Goal: Transaction & Acquisition: Register for event/course

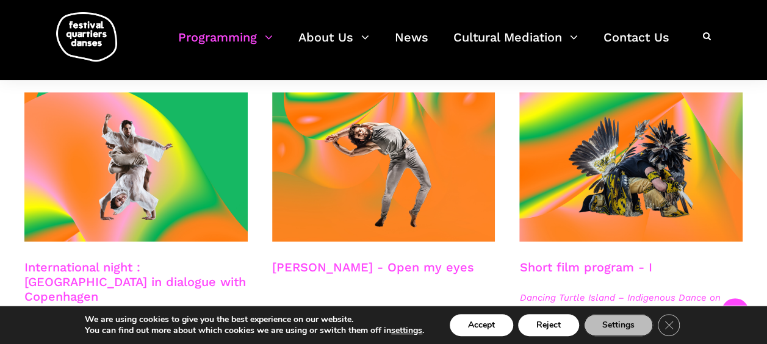
scroll to position [664, 0]
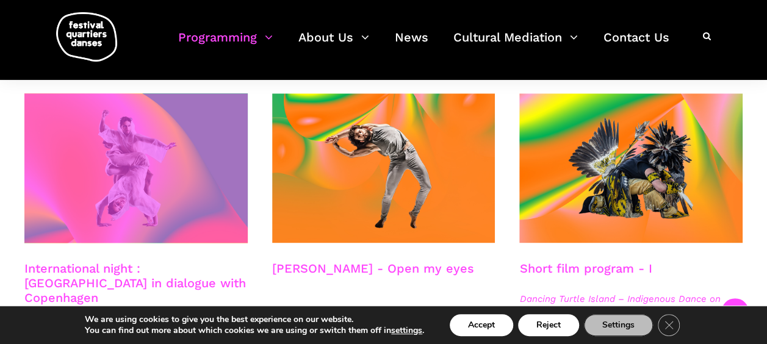
click at [140, 152] on span at bounding box center [135, 168] width 223 height 150
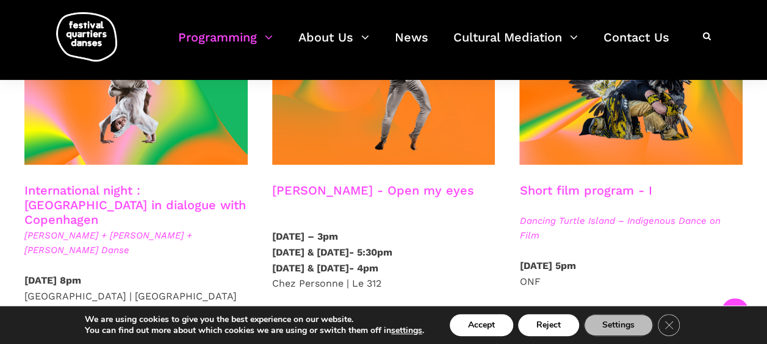
scroll to position [748, 0]
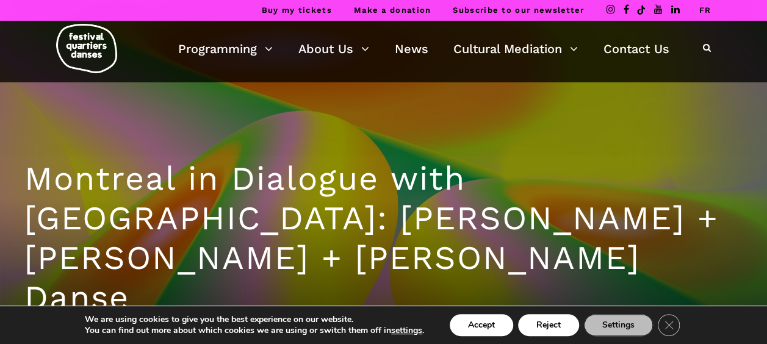
click at [350, 144] on div "Montreal in Dialogue with Copenhagen: Charles-Alexis Desgagnés + Lene Boel + Sk…" at bounding box center [383, 262] width 743 height 361
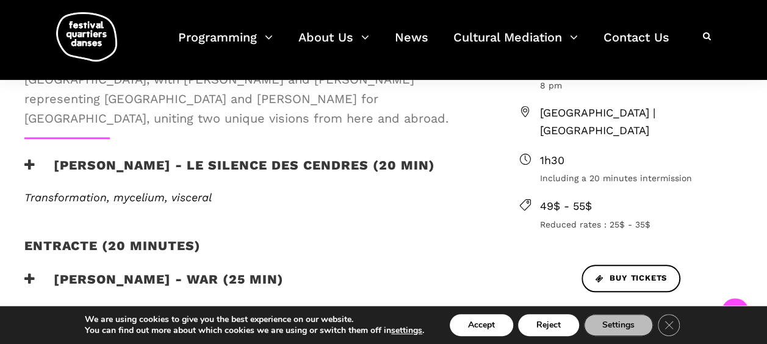
scroll to position [481, 0]
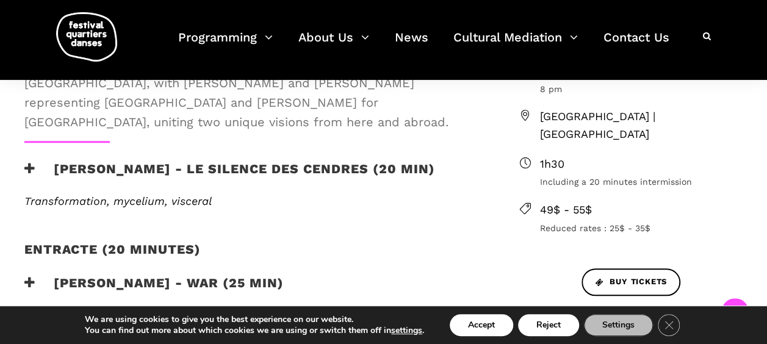
click at [72, 161] on h3 "Charles-Alexis Desgagnés - Le silence des cendres (20 min)" at bounding box center [229, 176] width 411 height 31
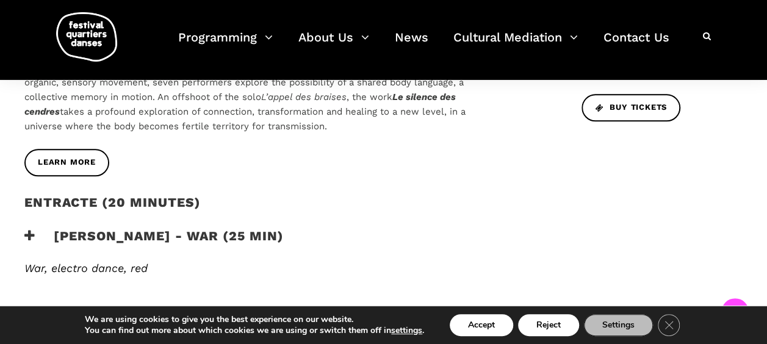
scroll to position [660, 0]
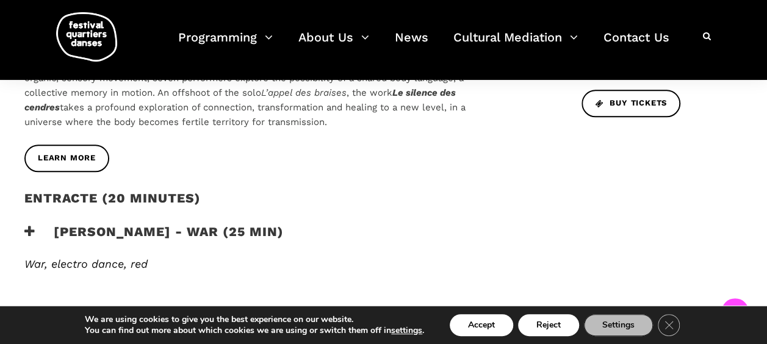
click at [130, 258] on span "War, electro dance, red" at bounding box center [85, 264] width 123 height 13
click at [103, 224] on h3 "Lene Boel - WAR (25 min)" at bounding box center [153, 239] width 259 height 31
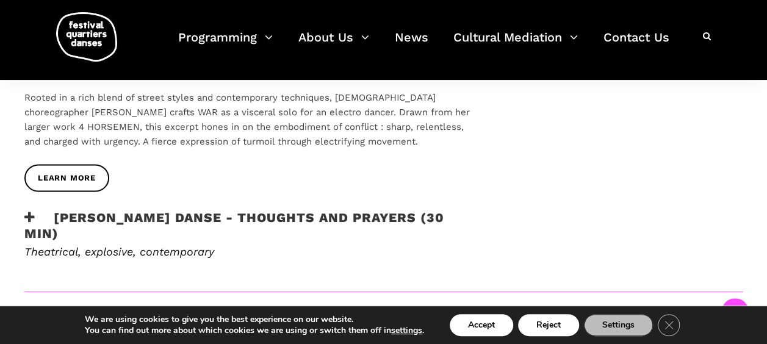
scroll to position [856, 0]
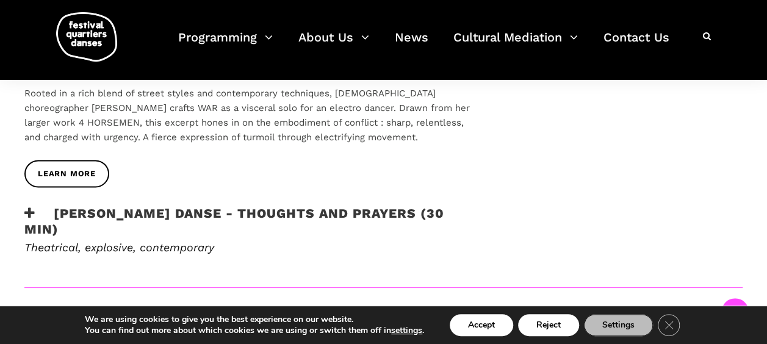
click at [93, 206] on h3 "Skeels Danse - Thoughts and Prayers (30 min)" at bounding box center [251, 221] width 455 height 31
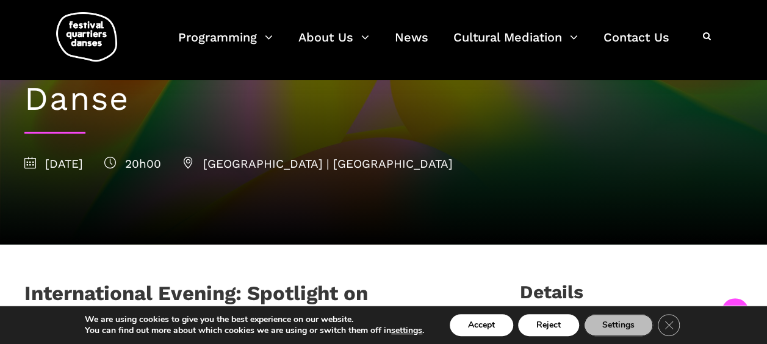
scroll to position [178, 0]
